Goal: Navigation & Orientation: Locate item on page

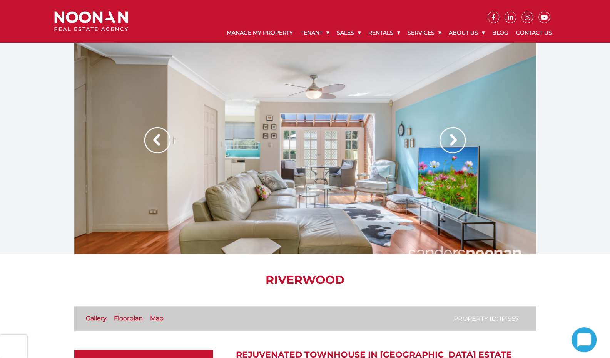
click at [157, 140] on img at bounding box center [157, 140] width 26 height 26
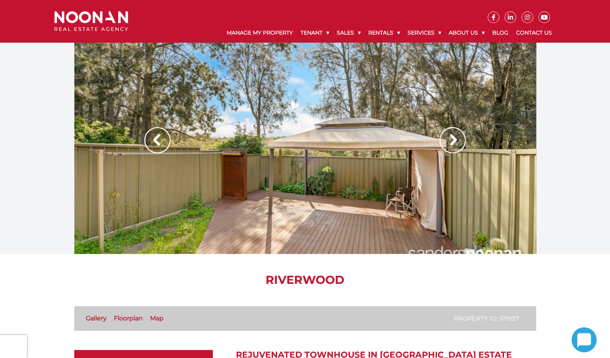
click at [157, 140] on img at bounding box center [157, 140] width 26 height 26
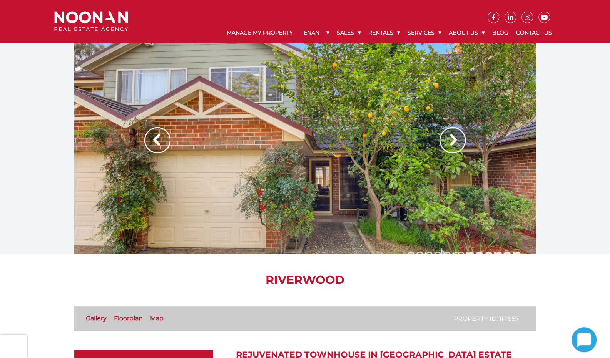
click at [157, 140] on img at bounding box center [157, 140] width 26 height 26
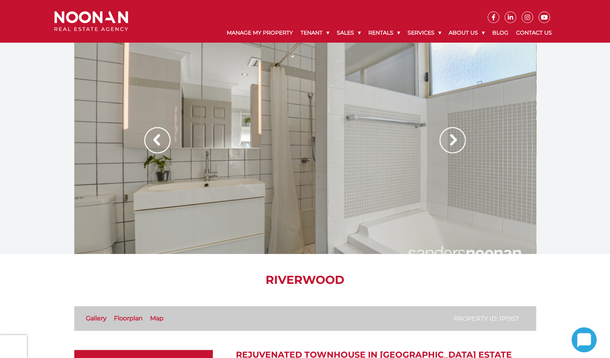
click at [157, 140] on img at bounding box center [157, 140] width 26 height 26
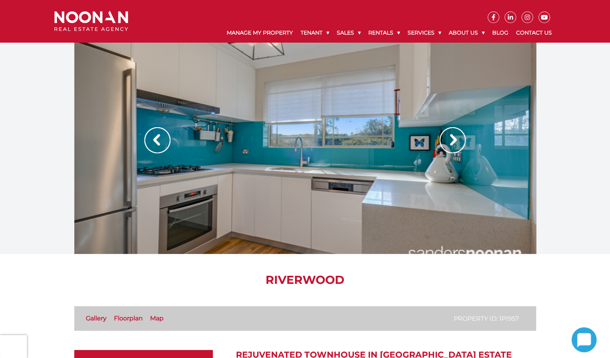
click at [157, 140] on img at bounding box center [157, 140] width 26 height 26
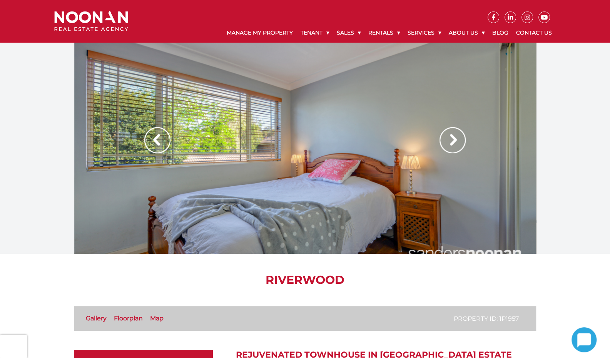
click at [157, 140] on img at bounding box center [157, 140] width 26 height 26
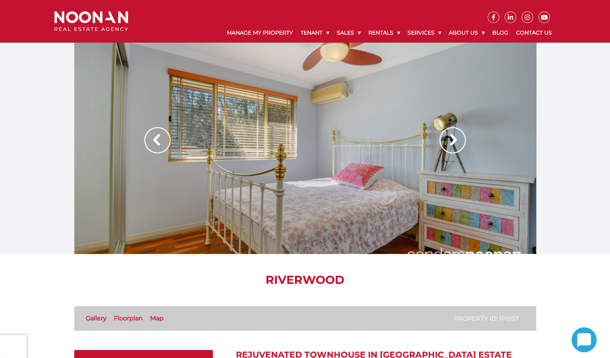
click at [157, 140] on img at bounding box center [157, 140] width 26 height 26
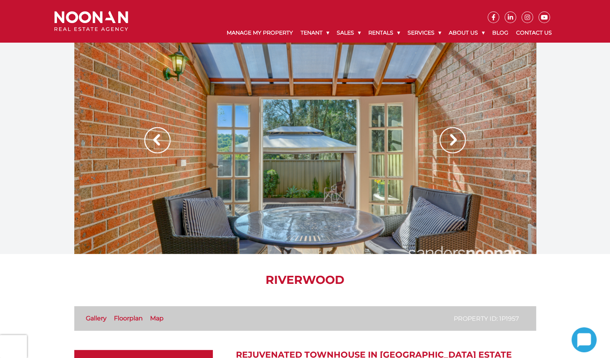
click at [157, 140] on img at bounding box center [157, 140] width 26 height 26
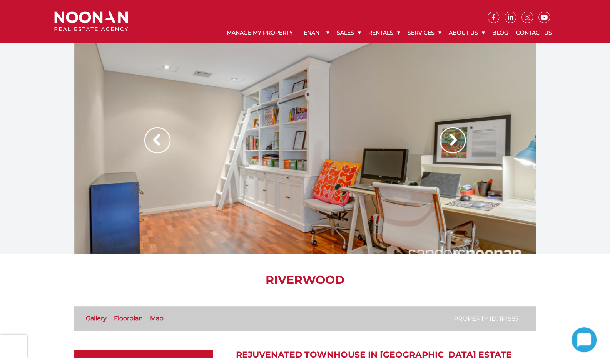
click at [157, 140] on img at bounding box center [157, 140] width 26 height 26
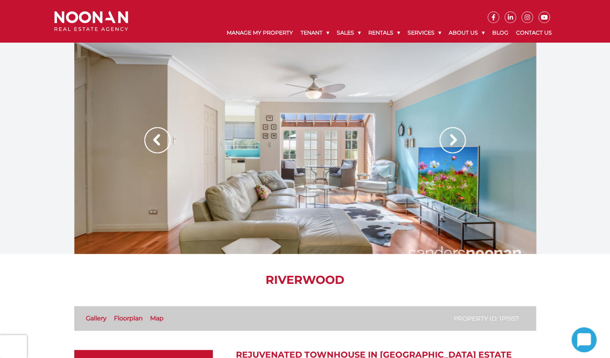
click at [157, 140] on img at bounding box center [157, 140] width 26 height 26
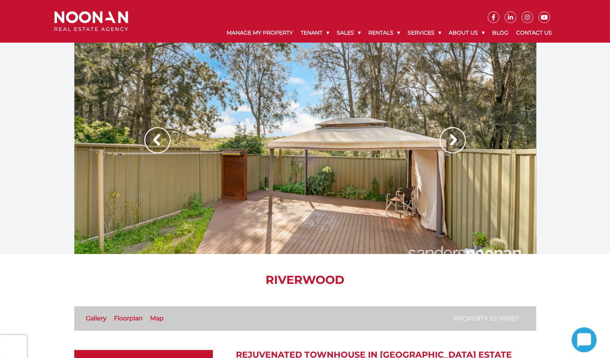
click at [457, 143] on img at bounding box center [452, 140] width 26 height 26
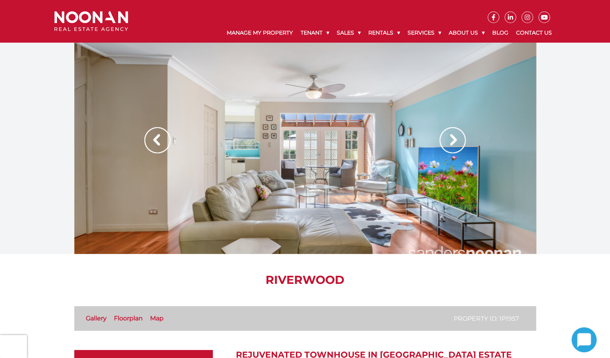
click at [150, 136] on img at bounding box center [157, 140] width 26 height 26
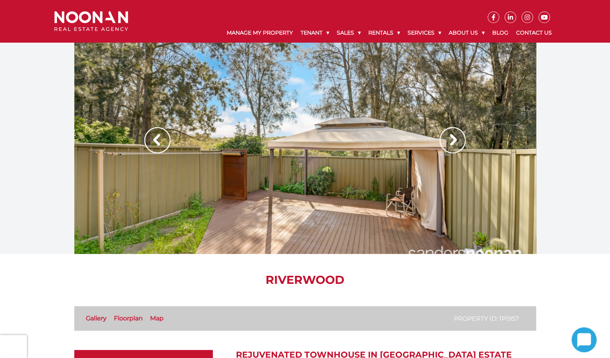
click at [150, 136] on img at bounding box center [157, 140] width 26 height 26
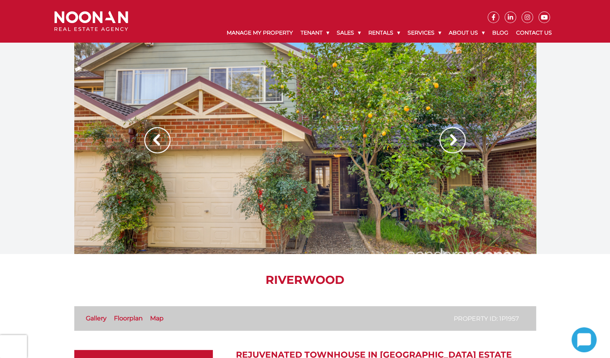
click at [150, 136] on img at bounding box center [157, 140] width 26 height 26
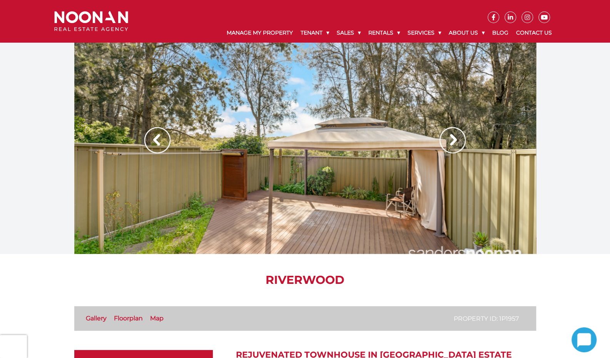
click at [150, 136] on img at bounding box center [157, 140] width 26 height 26
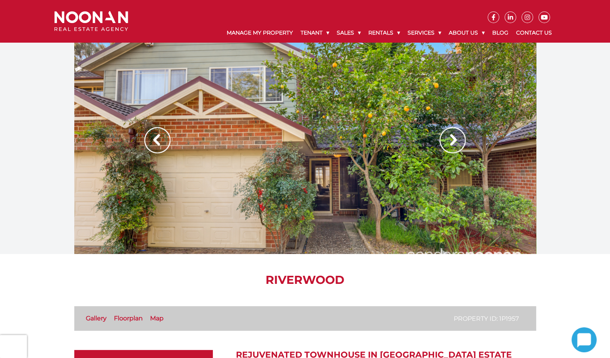
click at [150, 136] on img at bounding box center [157, 140] width 26 height 26
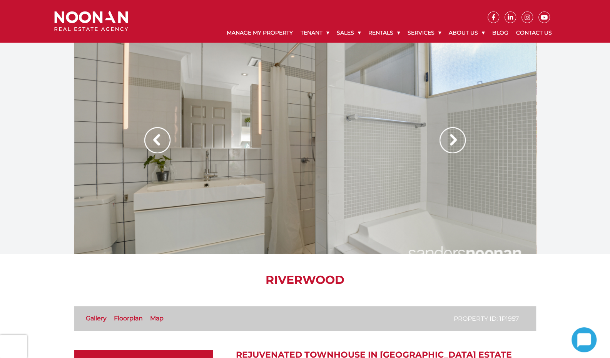
click at [150, 136] on img at bounding box center [157, 140] width 26 height 26
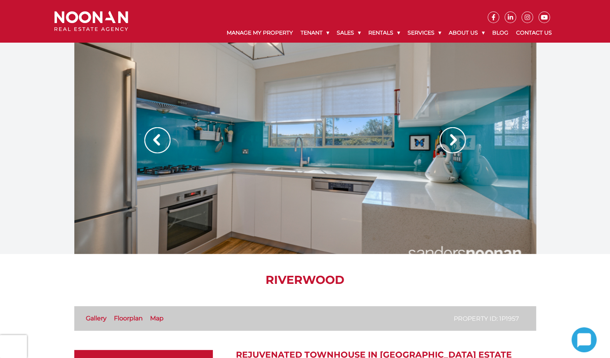
click at [150, 136] on img at bounding box center [157, 140] width 26 height 26
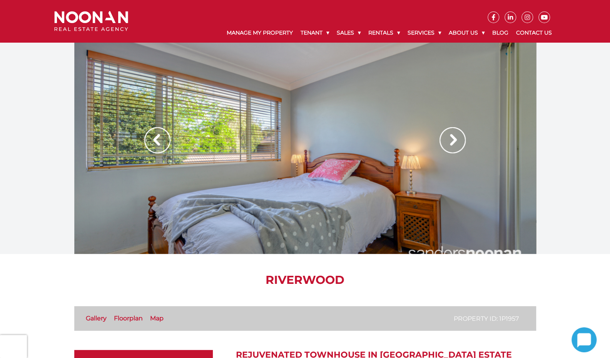
click at [150, 136] on img at bounding box center [157, 140] width 26 height 26
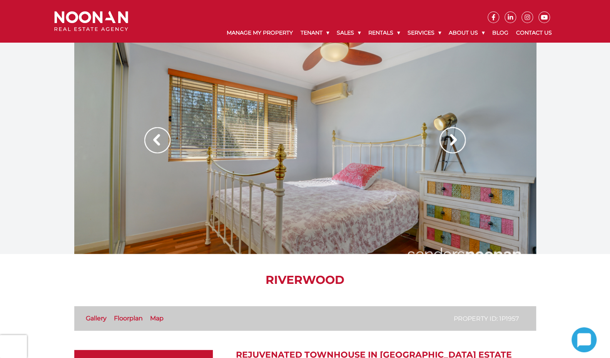
click at [150, 136] on img at bounding box center [157, 140] width 26 height 26
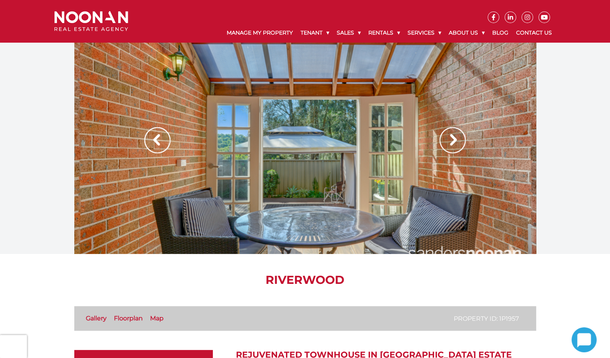
click at [150, 136] on img at bounding box center [157, 140] width 26 height 26
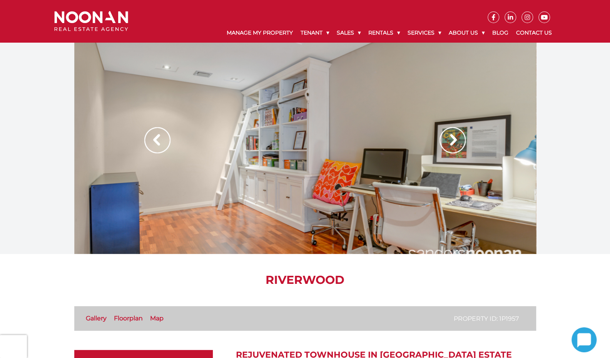
click at [150, 136] on img at bounding box center [157, 140] width 26 height 26
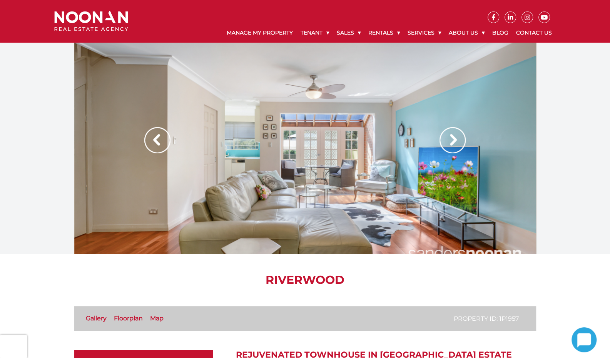
click at [150, 136] on img at bounding box center [157, 140] width 26 height 26
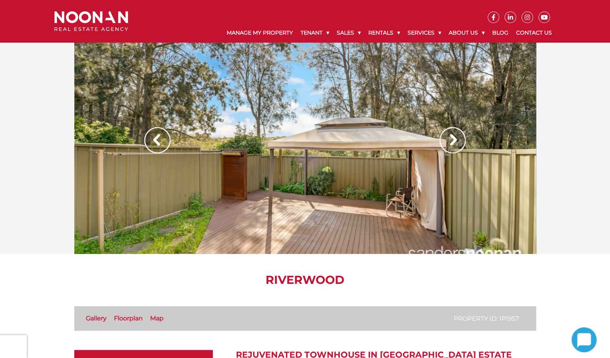
click at [150, 136] on img at bounding box center [157, 140] width 26 height 26
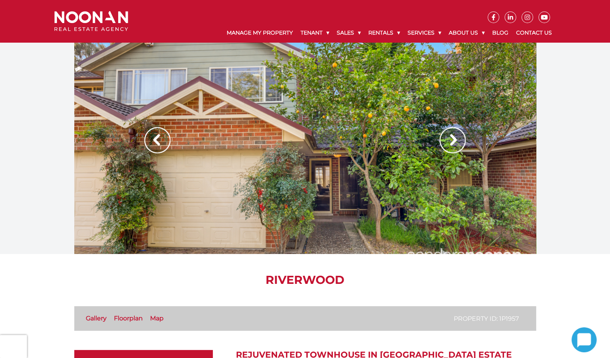
click at [150, 136] on img at bounding box center [157, 140] width 26 height 26
